Goal: Find specific page/section: Find specific page/section

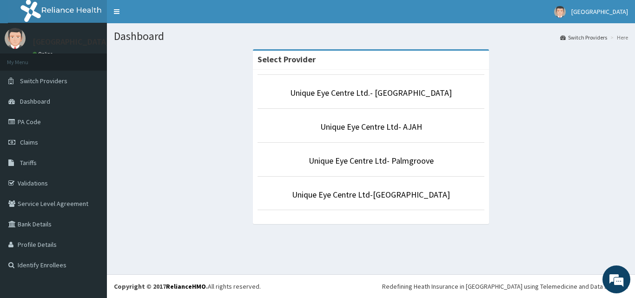
click at [441, 93] on p "Unique Eye Centre Ltd.- [GEOGRAPHIC_DATA]" at bounding box center [371, 93] width 227 height 12
click at [441, 92] on p "Unique Eye Centre Ltd.- [GEOGRAPHIC_DATA]" at bounding box center [371, 93] width 227 height 12
click at [364, 88] on link "Unique Eye Centre Ltd.- [GEOGRAPHIC_DATA]" at bounding box center [371, 92] width 162 height 11
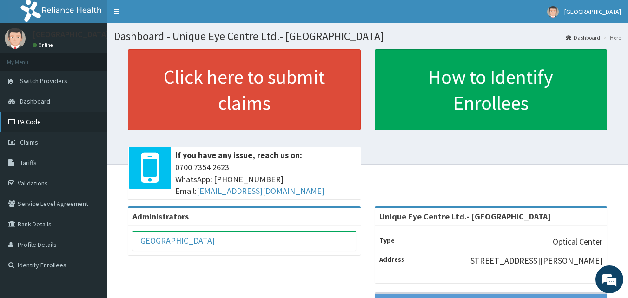
click at [36, 126] on link "PA Code" at bounding box center [53, 122] width 107 height 20
